Goal: Check status: Check status

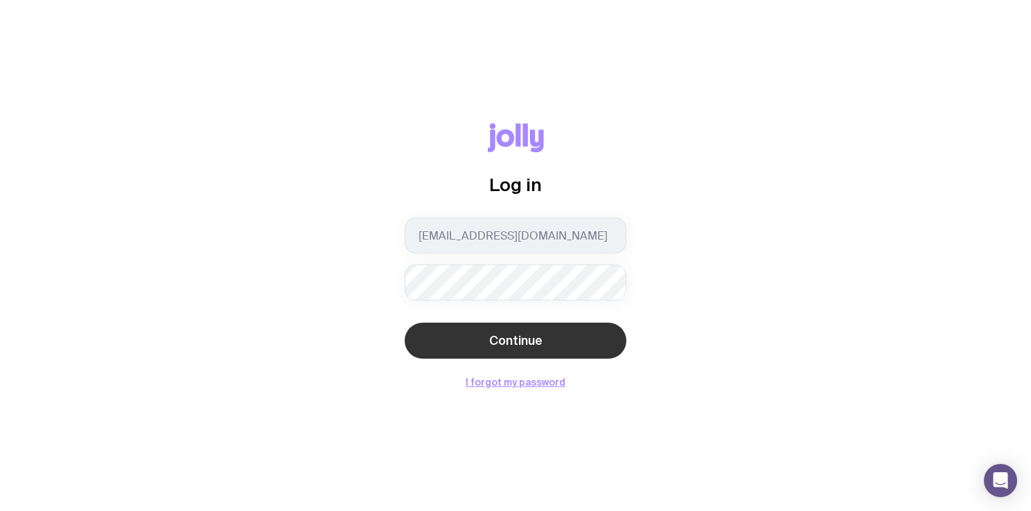
click at [539, 337] on span "Continue" at bounding box center [515, 341] width 53 height 17
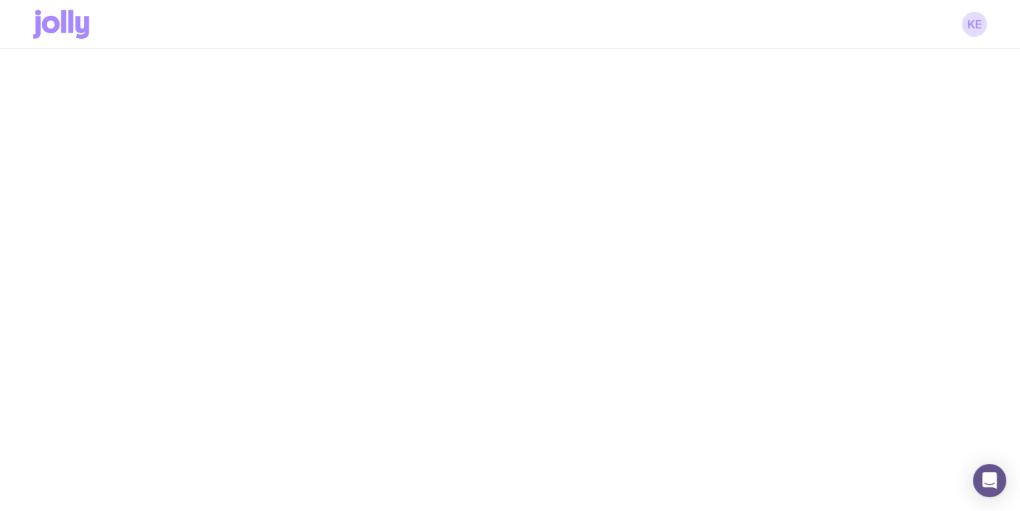
click at [454, 278] on div at bounding box center [510, 304] width 1020 height 511
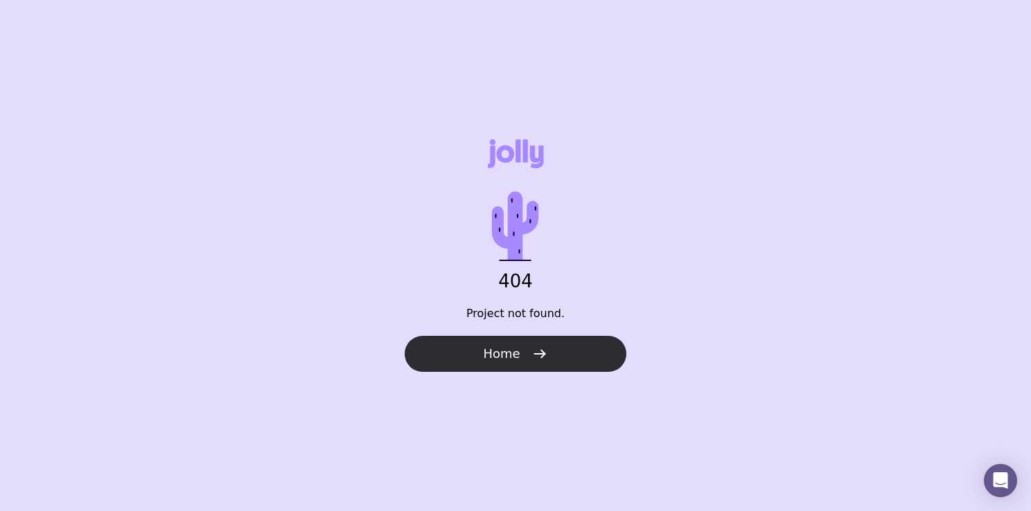
click at [518, 367] on button "Home" at bounding box center [516, 354] width 222 height 36
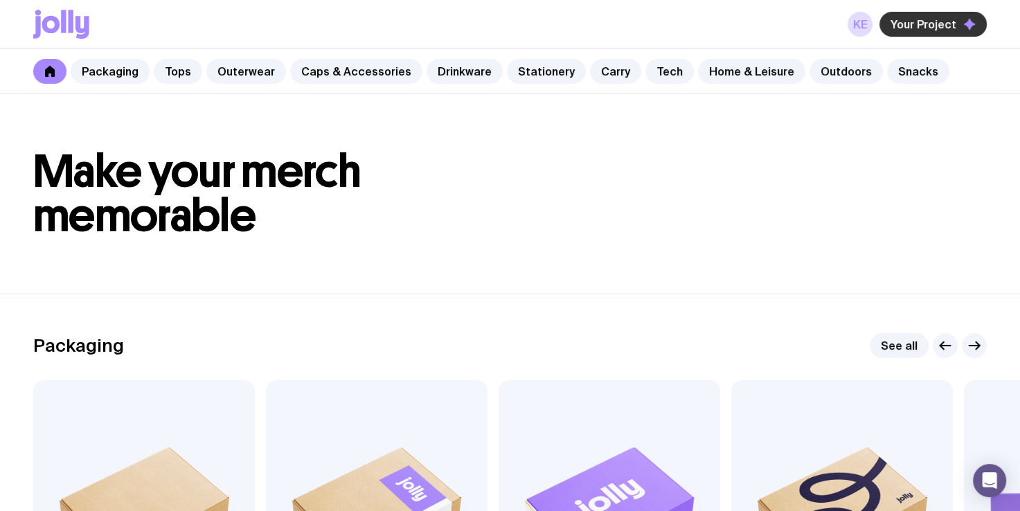
click at [966, 18] on icon "button" at bounding box center [970, 24] width 12 height 12
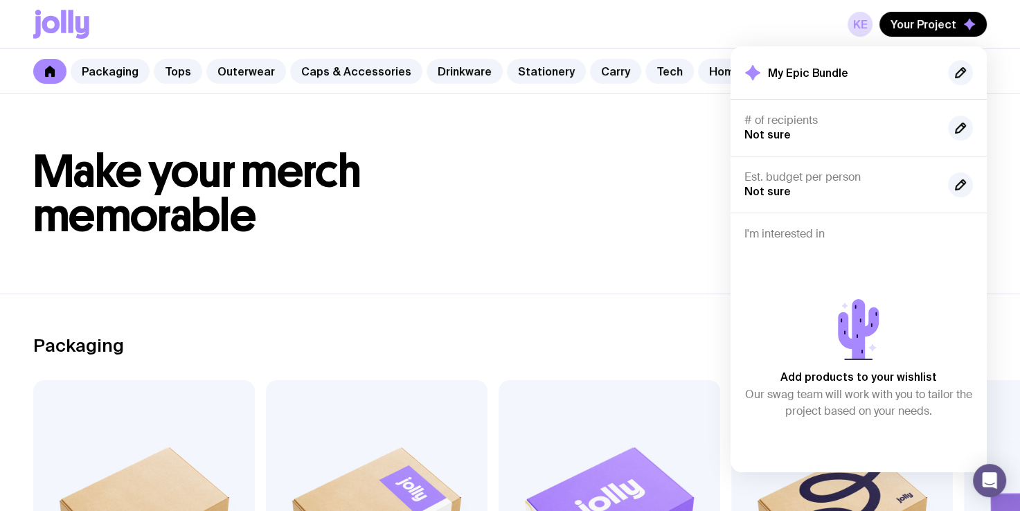
click at [792, 77] on h2 "My Epic Bundle" at bounding box center [808, 73] width 80 height 14
click at [573, 166] on h1 "Make your merch memorable" at bounding box center [510, 194] width 954 height 89
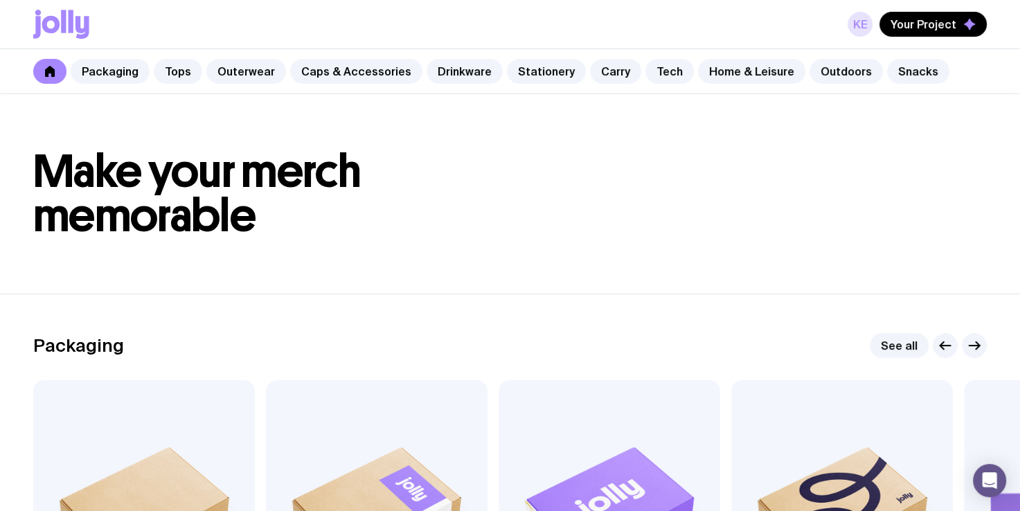
click at [860, 33] on link "KE" at bounding box center [860, 24] width 25 height 25
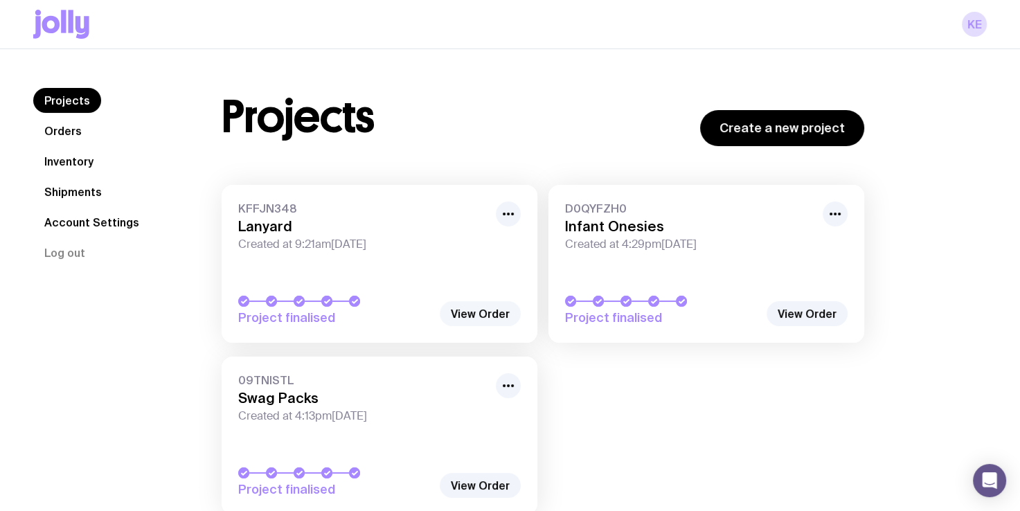
click at [463, 315] on link "View Order" at bounding box center [480, 313] width 81 height 25
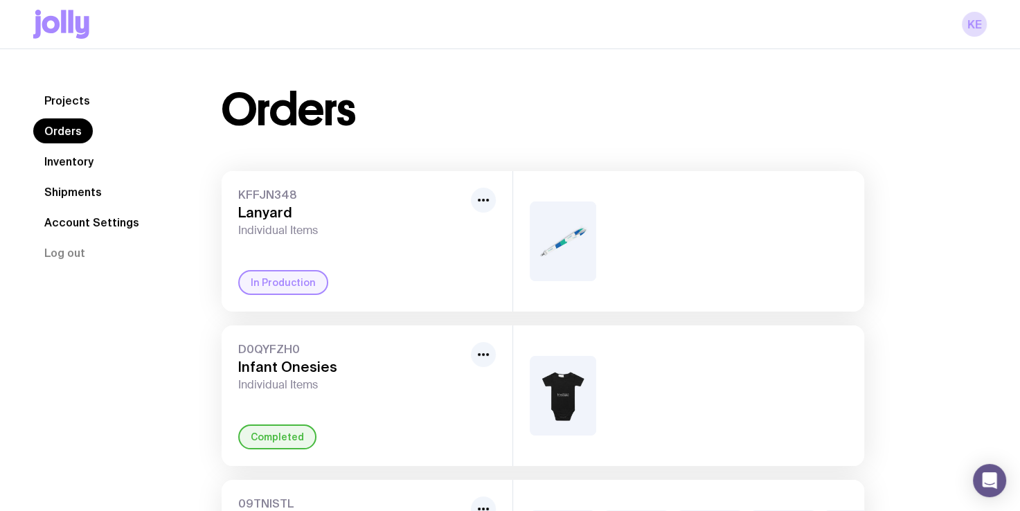
scroll to position [19, 0]
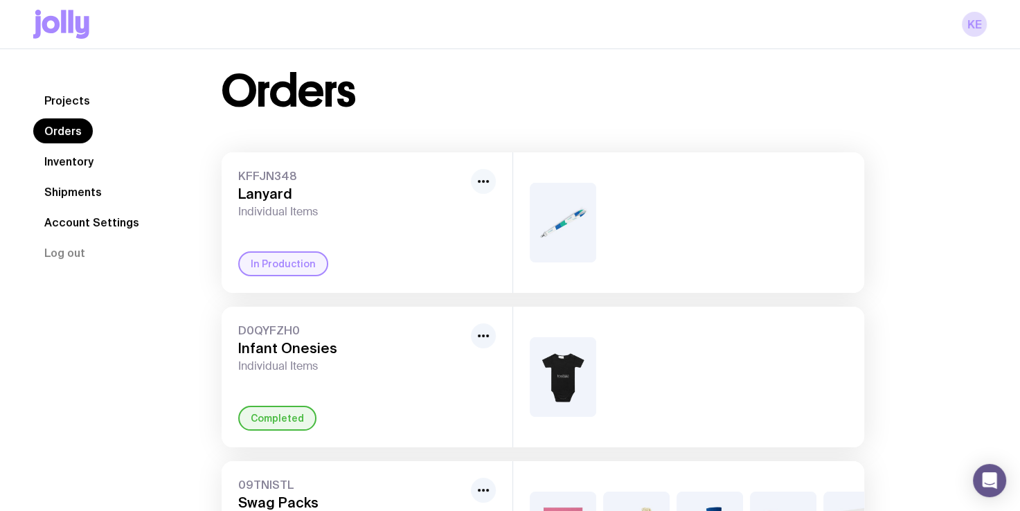
click at [489, 179] on icon "button" at bounding box center [483, 181] width 17 height 17
click at [573, 226] on img at bounding box center [563, 223] width 67 height 80
click at [389, 235] on div "KFFJN348 Lanyard Individual Items Rename In Production" at bounding box center [367, 222] width 291 height 141
click at [302, 209] on span "Individual Items" at bounding box center [351, 212] width 227 height 14
click at [103, 196] on link "Shipments" at bounding box center [73, 191] width 80 height 25
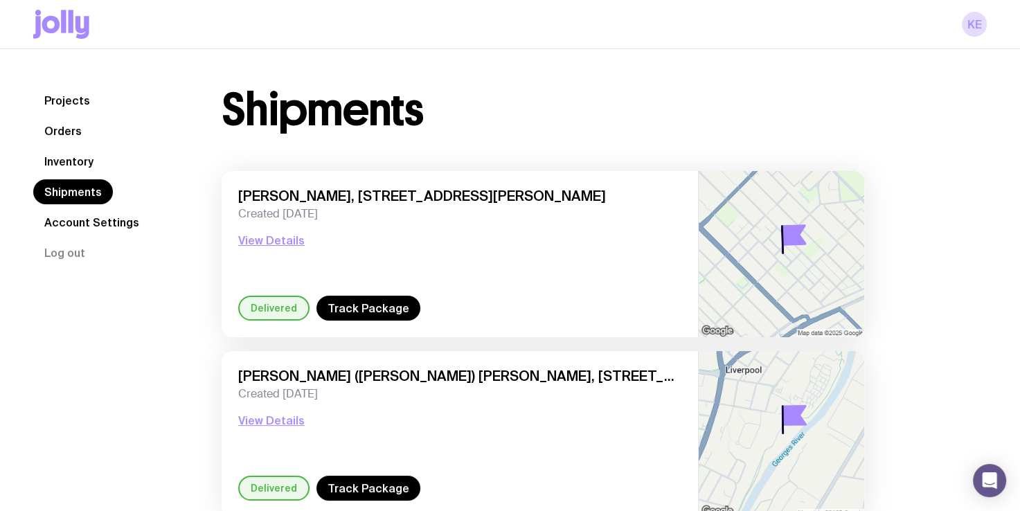
click at [69, 152] on link "Inventory" at bounding box center [68, 161] width 71 height 25
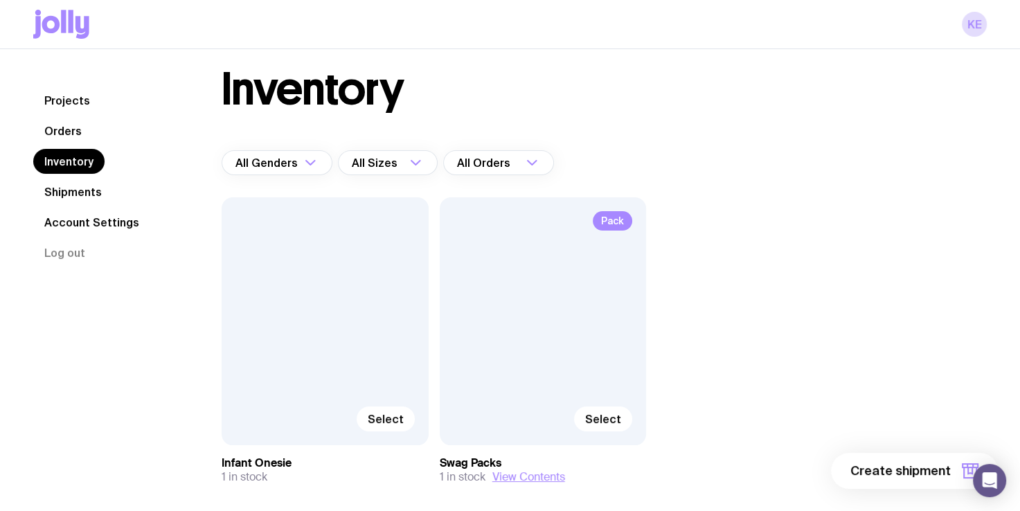
scroll to position [20, 0]
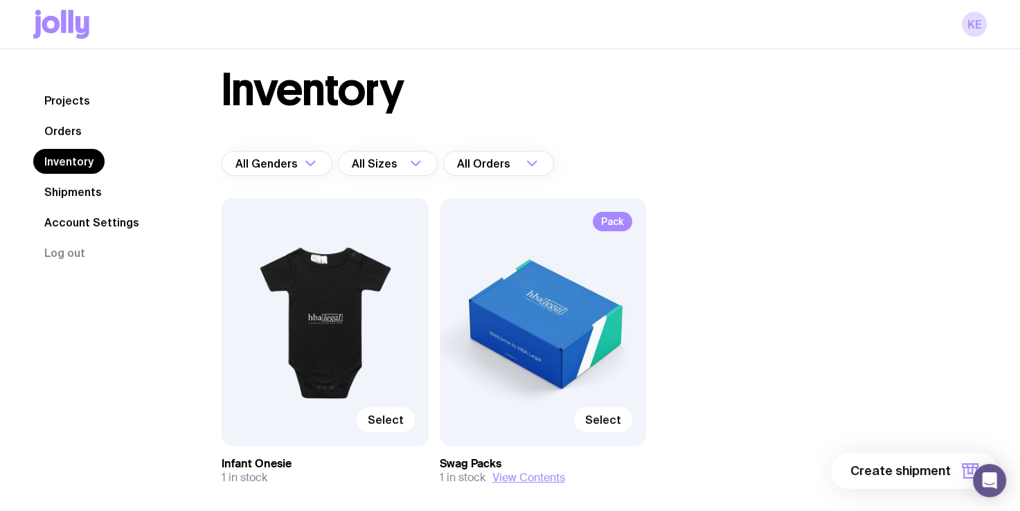
click at [58, 119] on link "Orders" at bounding box center [63, 130] width 60 height 25
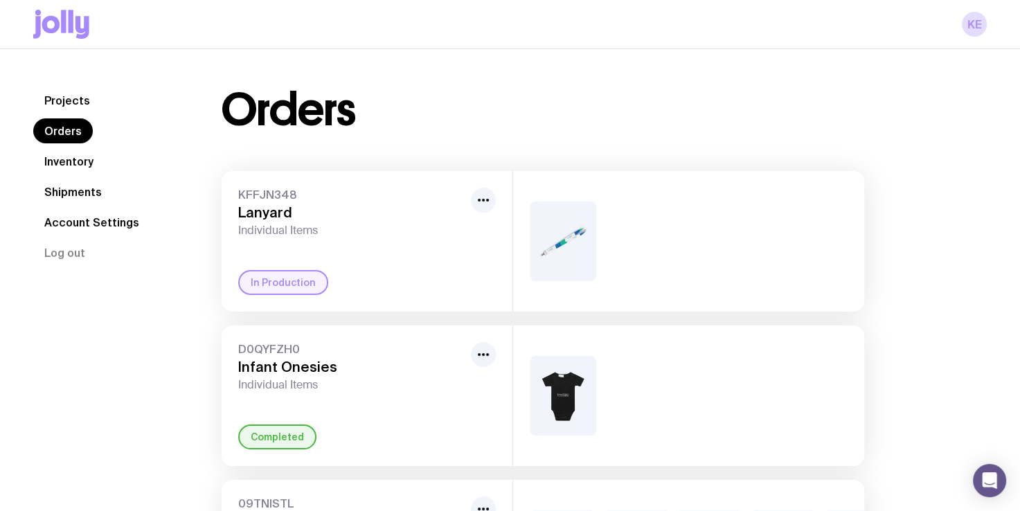
click at [471, 206] on div at bounding box center [483, 213] width 25 height 50
click at [485, 204] on icon "button" at bounding box center [483, 200] width 17 height 17
click at [406, 202] on div "KFFJN348 Lanyard Individual Items" at bounding box center [351, 213] width 227 height 50
